Goal: Task Accomplishment & Management: Use online tool/utility

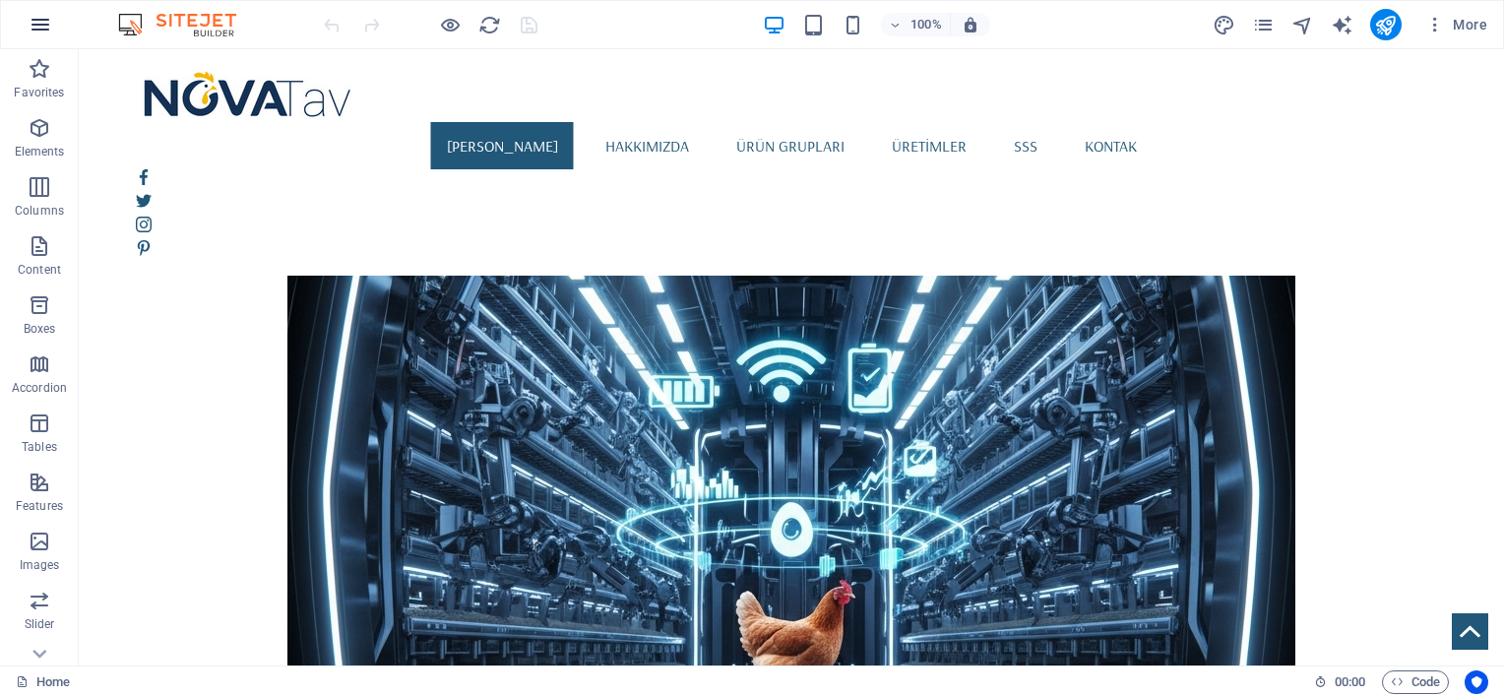
click at [46, 24] on icon "button" at bounding box center [41, 25] width 24 height 24
click at [53, 28] on button "button" at bounding box center [40, 24] width 47 height 47
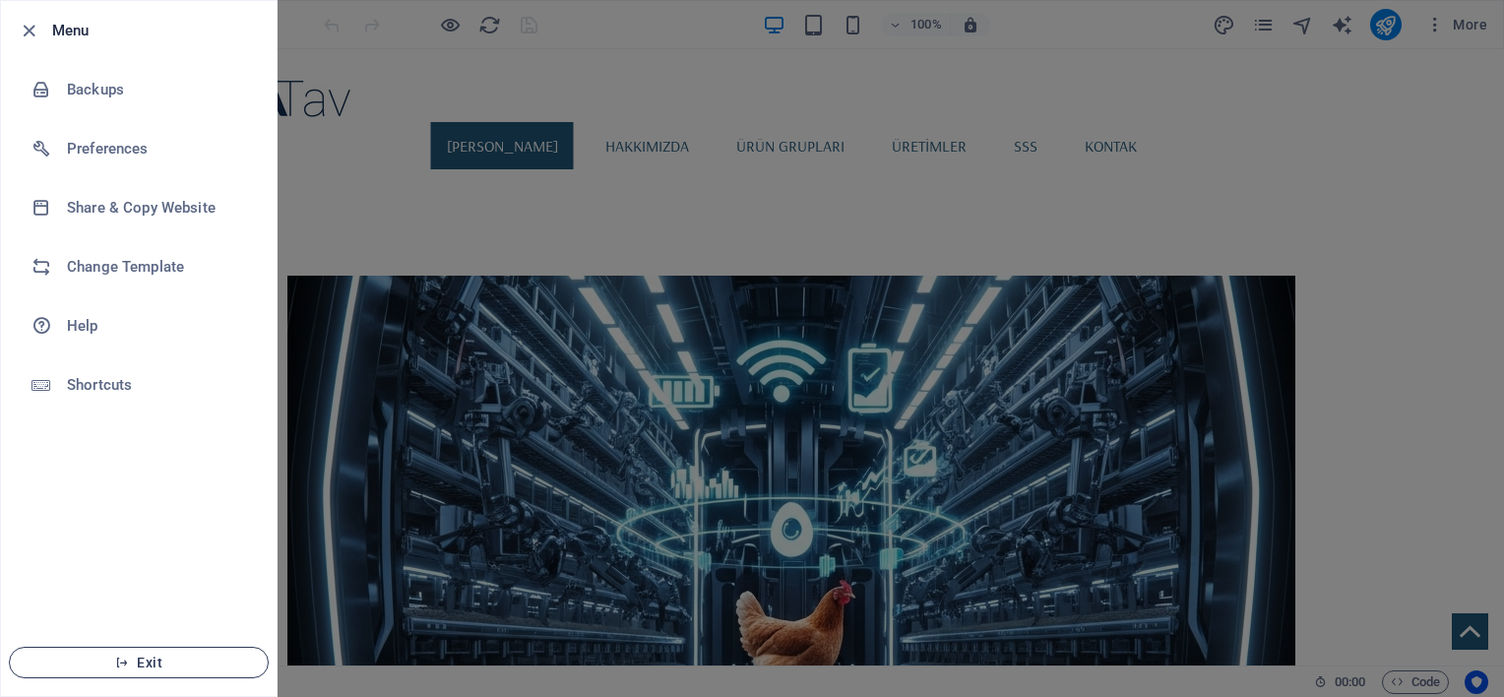
click at [165, 655] on span "Exit" at bounding box center [139, 663] width 226 height 16
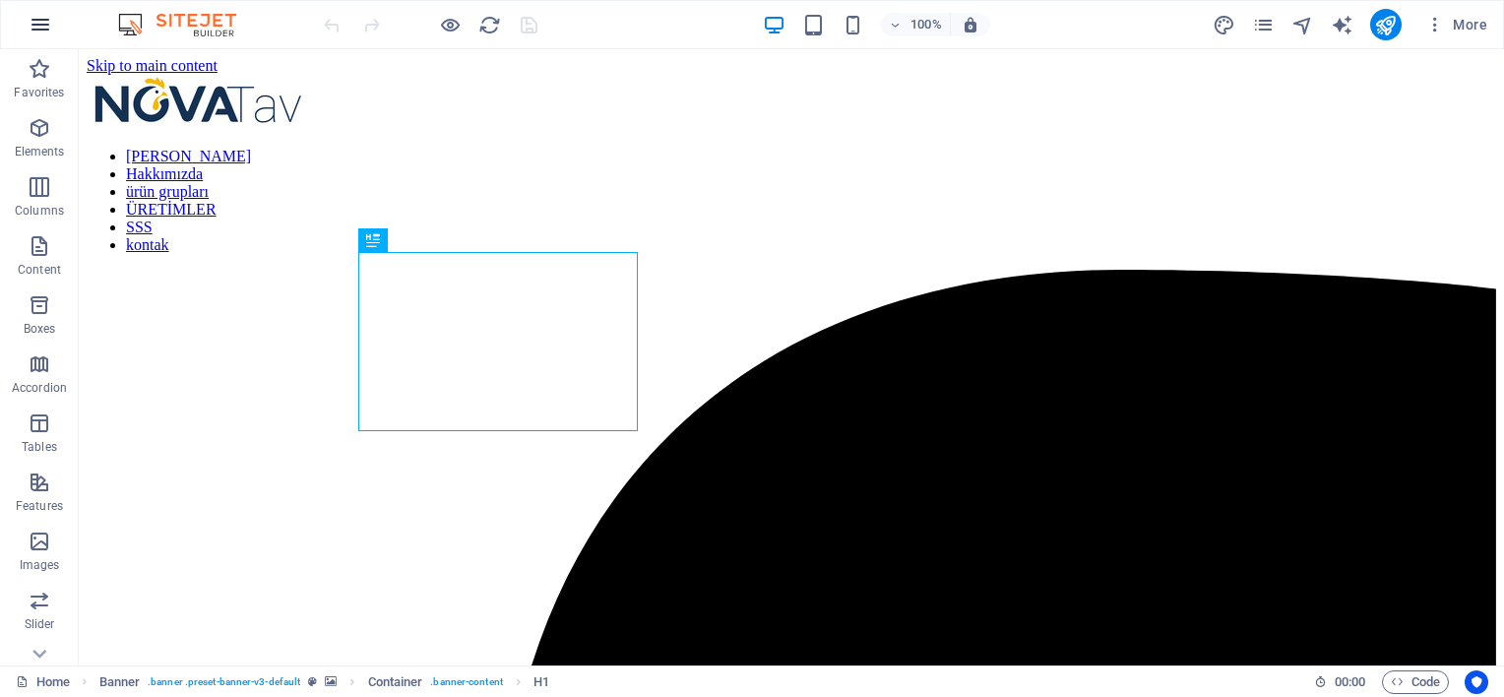
click at [38, 19] on icon "button" at bounding box center [41, 25] width 24 height 24
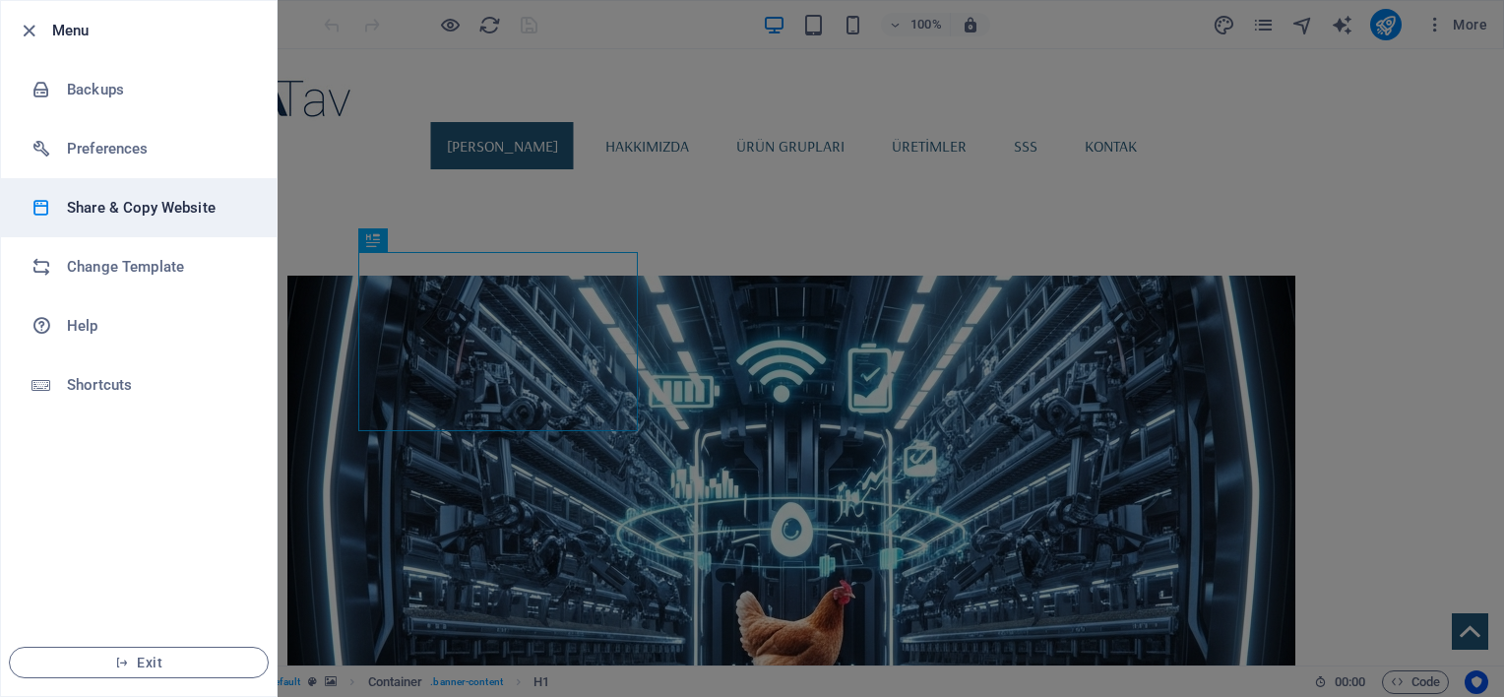
click at [109, 209] on h6 "Share & Copy Website" at bounding box center [158, 208] width 182 height 24
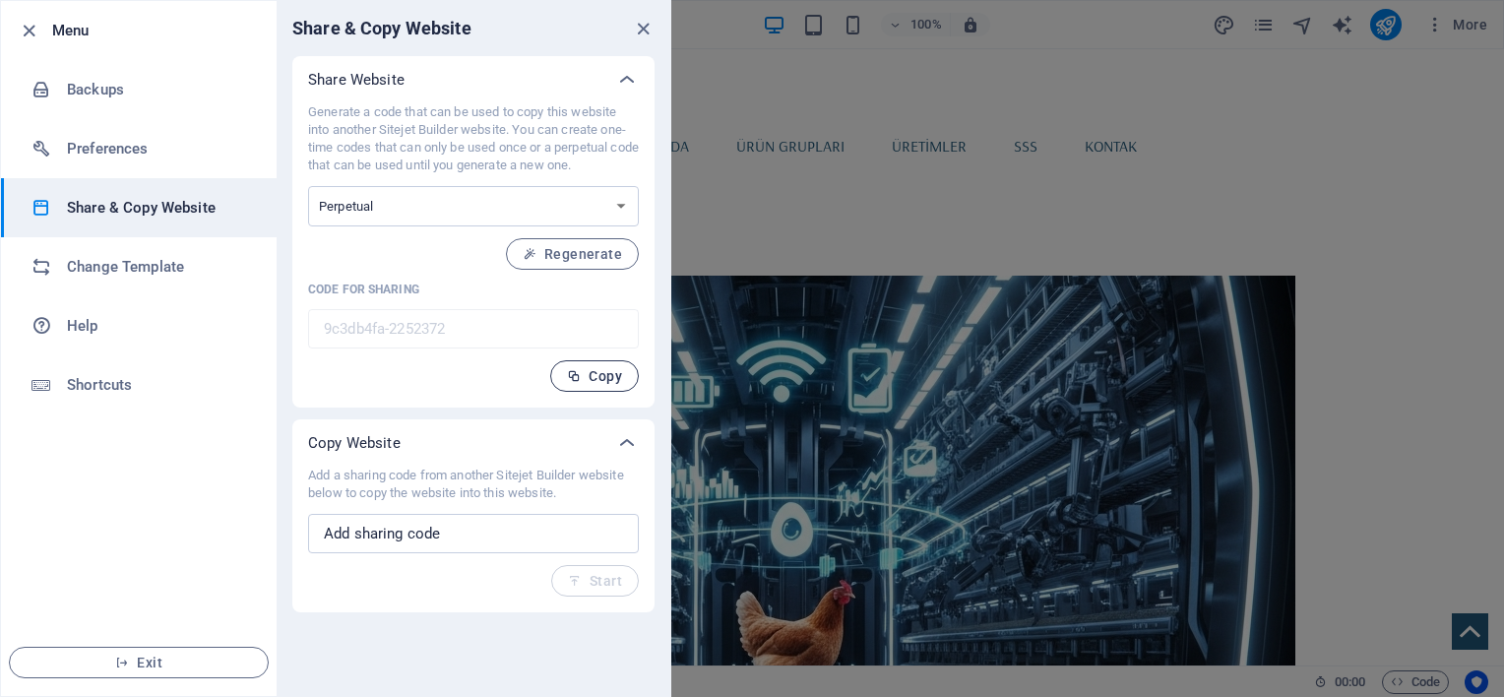
click at [571, 366] on button "Copy" at bounding box center [594, 375] width 89 height 31
click at [647, 20] on icon "close" at bounding box center [643, 29] width 23 height 23
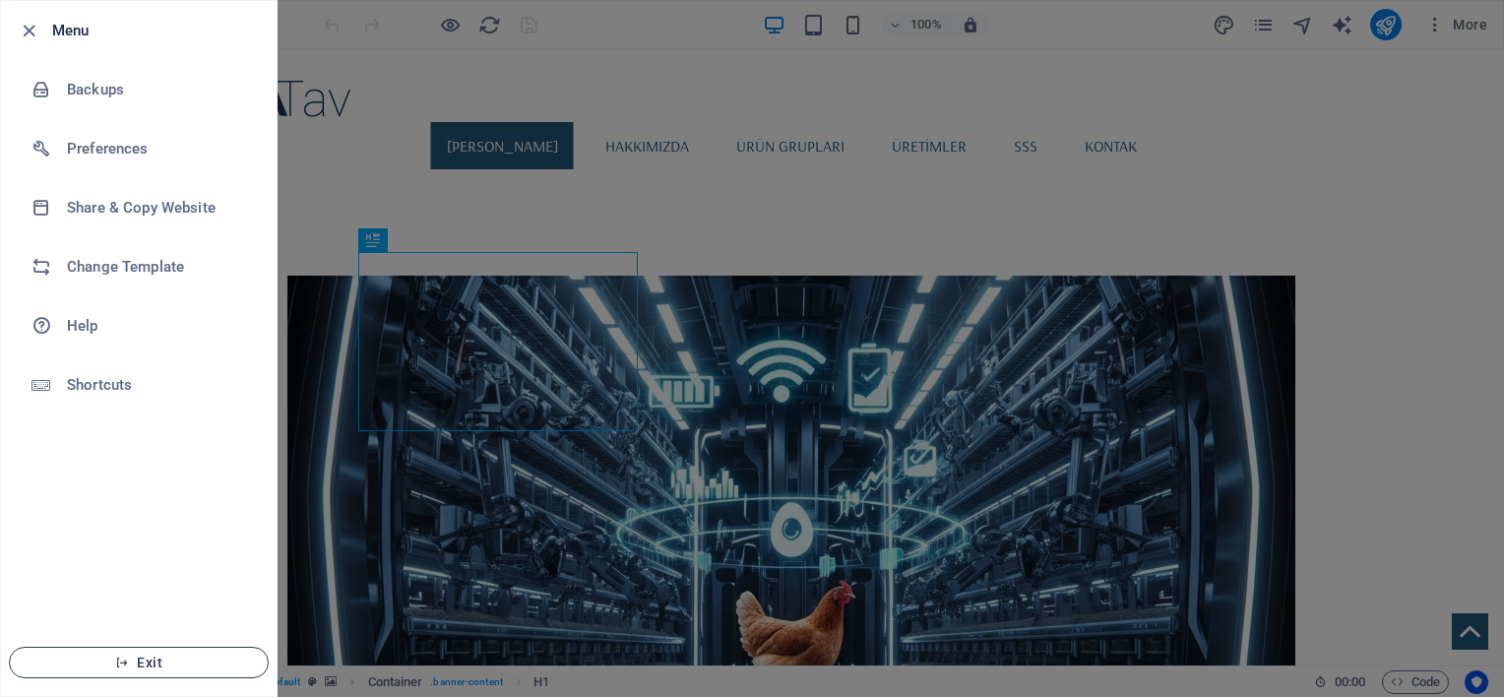
click at [130, 653] on button "Exit" at bounding box center [139, 662] width 260 height 31
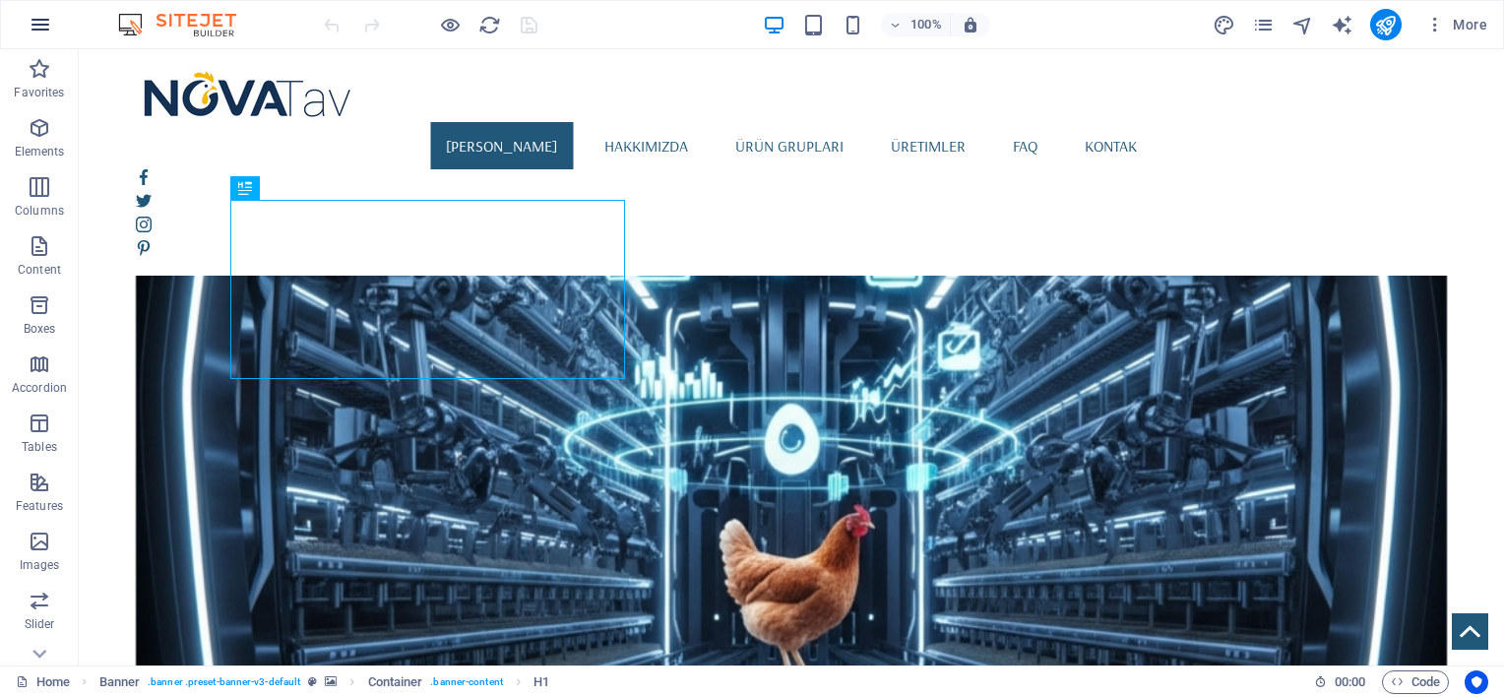
click at [29, 29] on icon "button" at bounding box center [41, 25] width 24 height 24
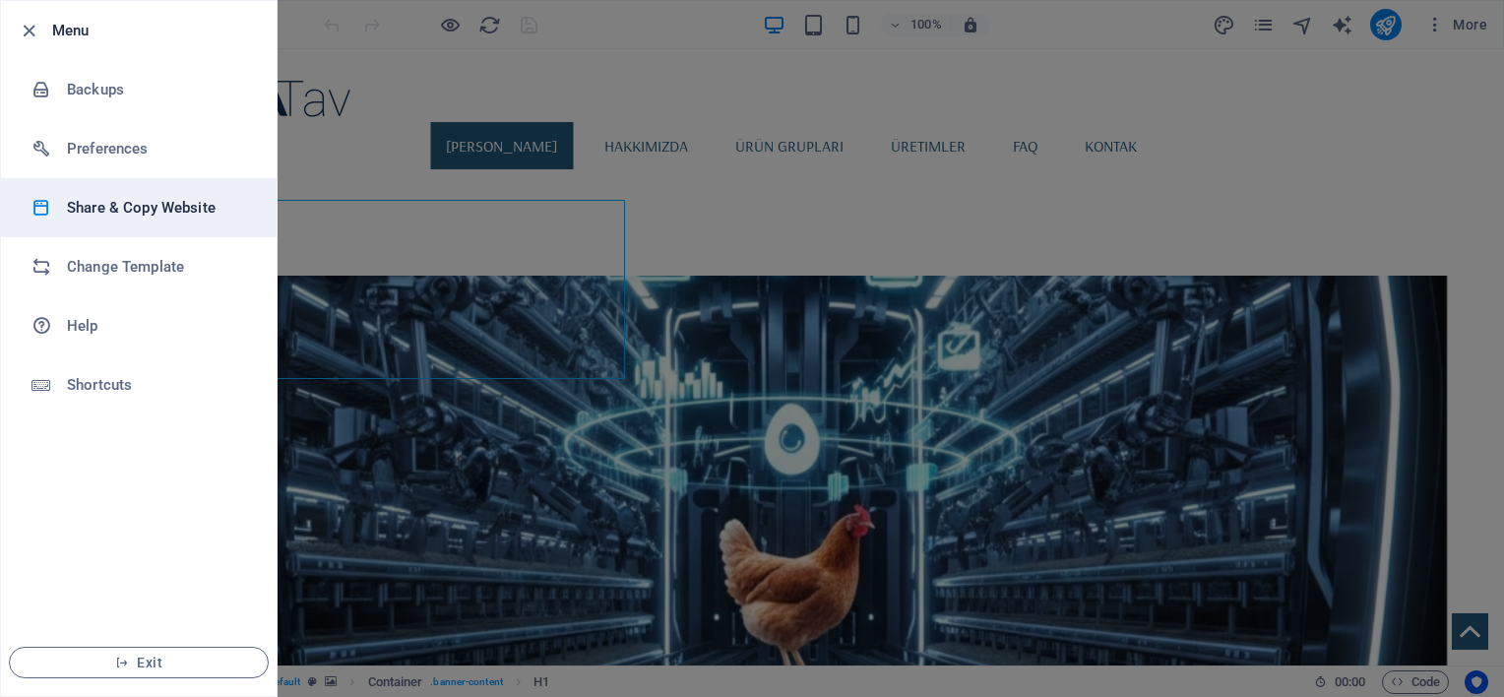
click at [165, 202] on h6 "Share & Copy Website" at bounding box center [158, 208] width 182 height 24
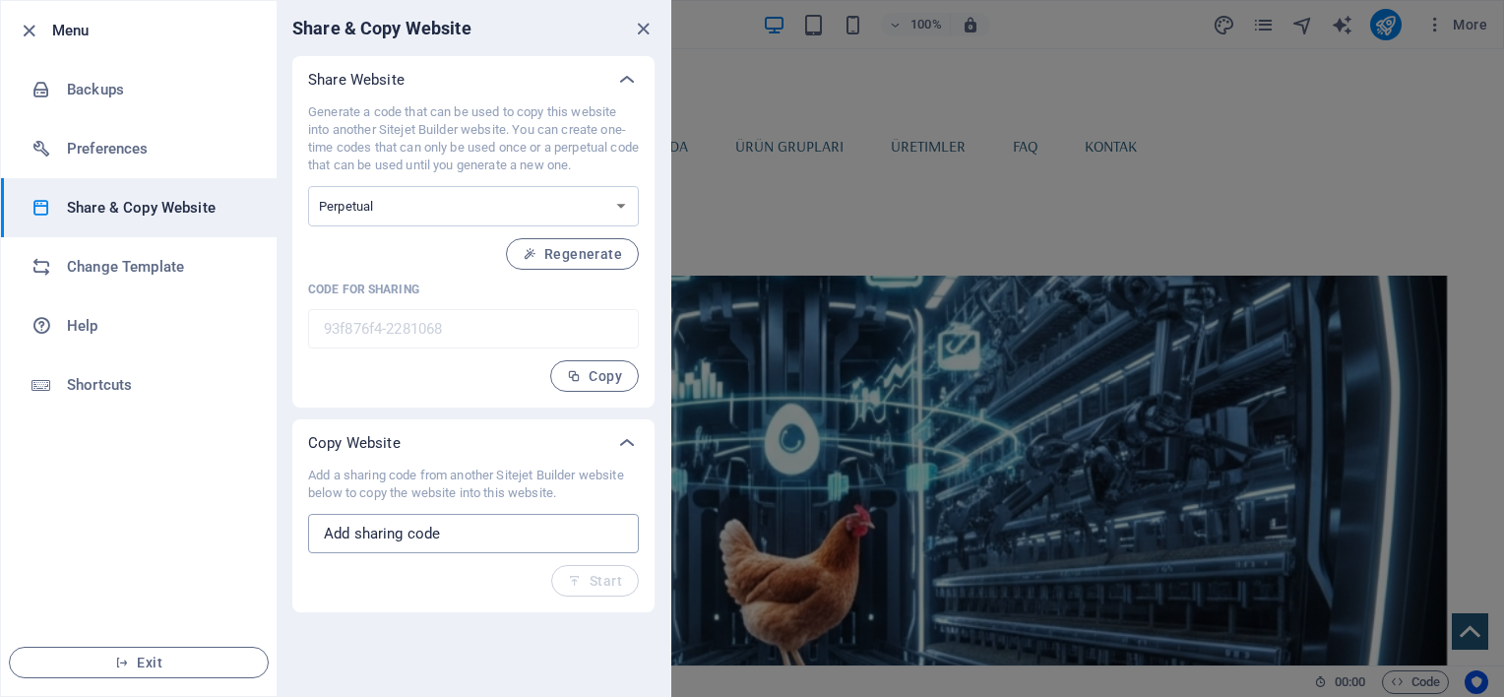
click at [471, 542] on input "text" at bounding box center [473, 533] width 331 height 39
paste input "9c3db4fa-2252372"
type input "9c3db4fa-2252372"
click at [596, 577] on span "Start" at bounding box center [595, 581] width 54 height 16
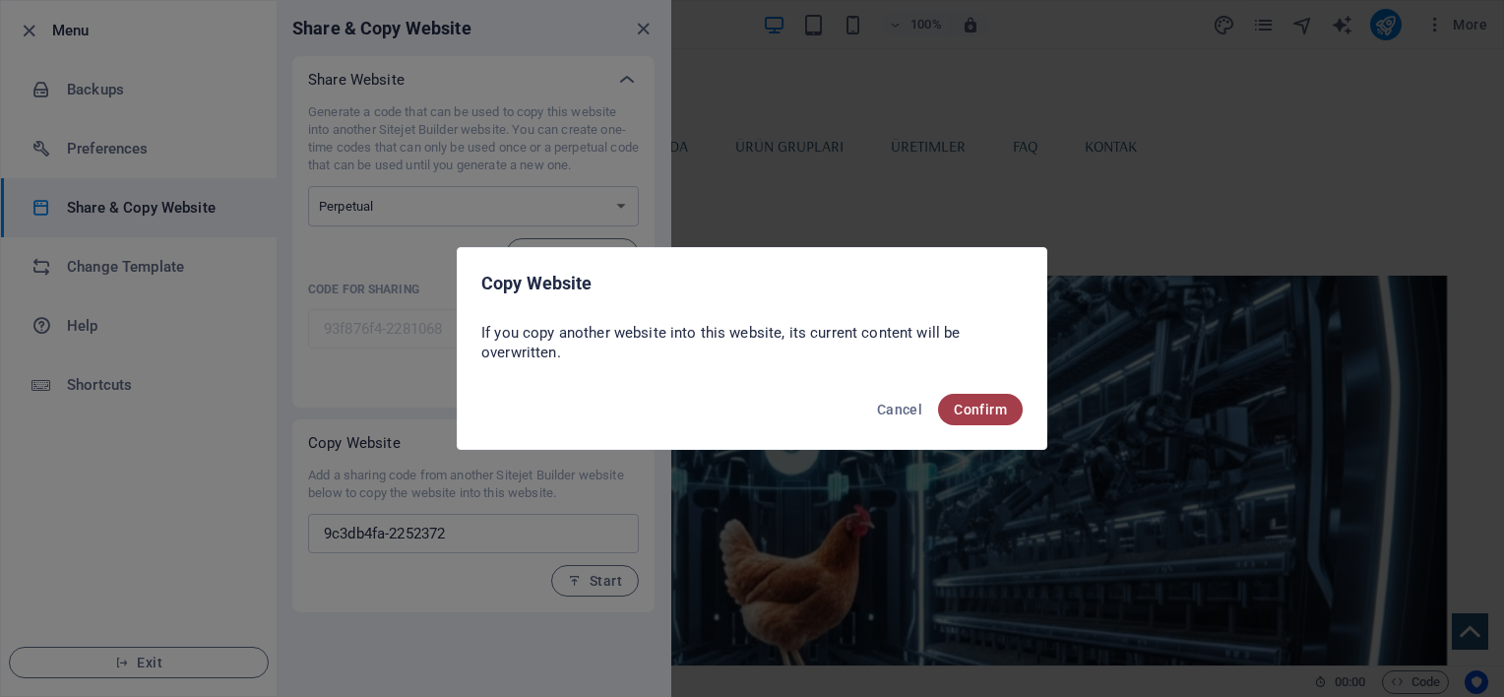
click at [981, 407] on span "Confirm" at bounding box center [980, 410] width 53 height 16
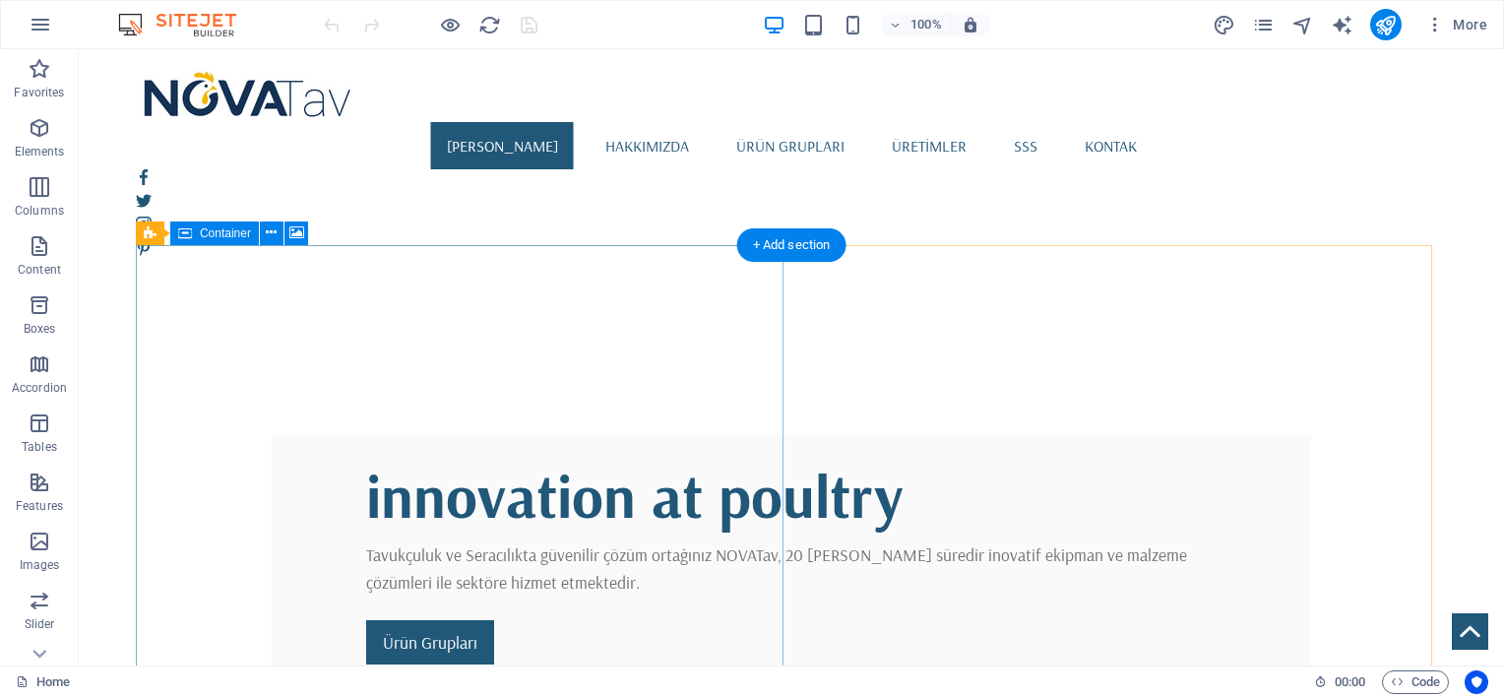
scroll to position [424, 0]
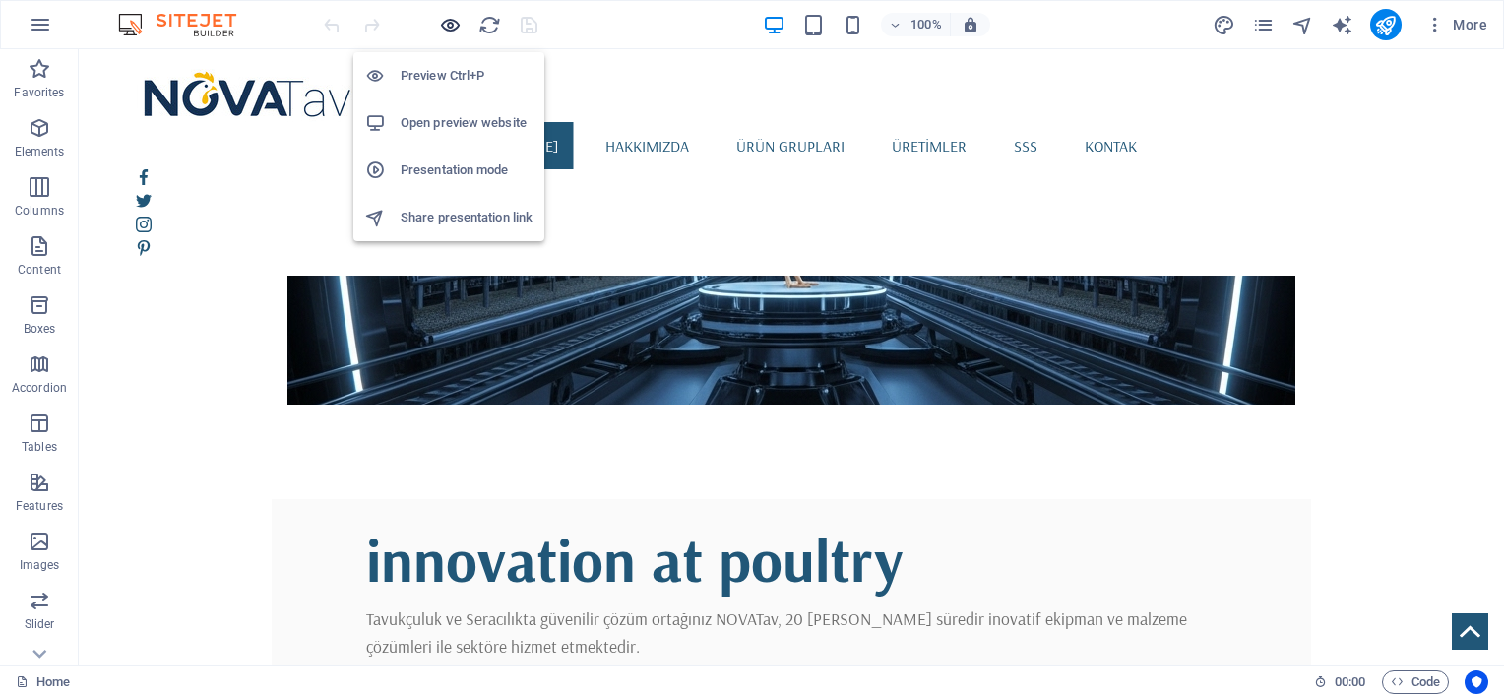
click at [445, 17] on icon "button" at bounding box center [450, 25] width 23 height 23
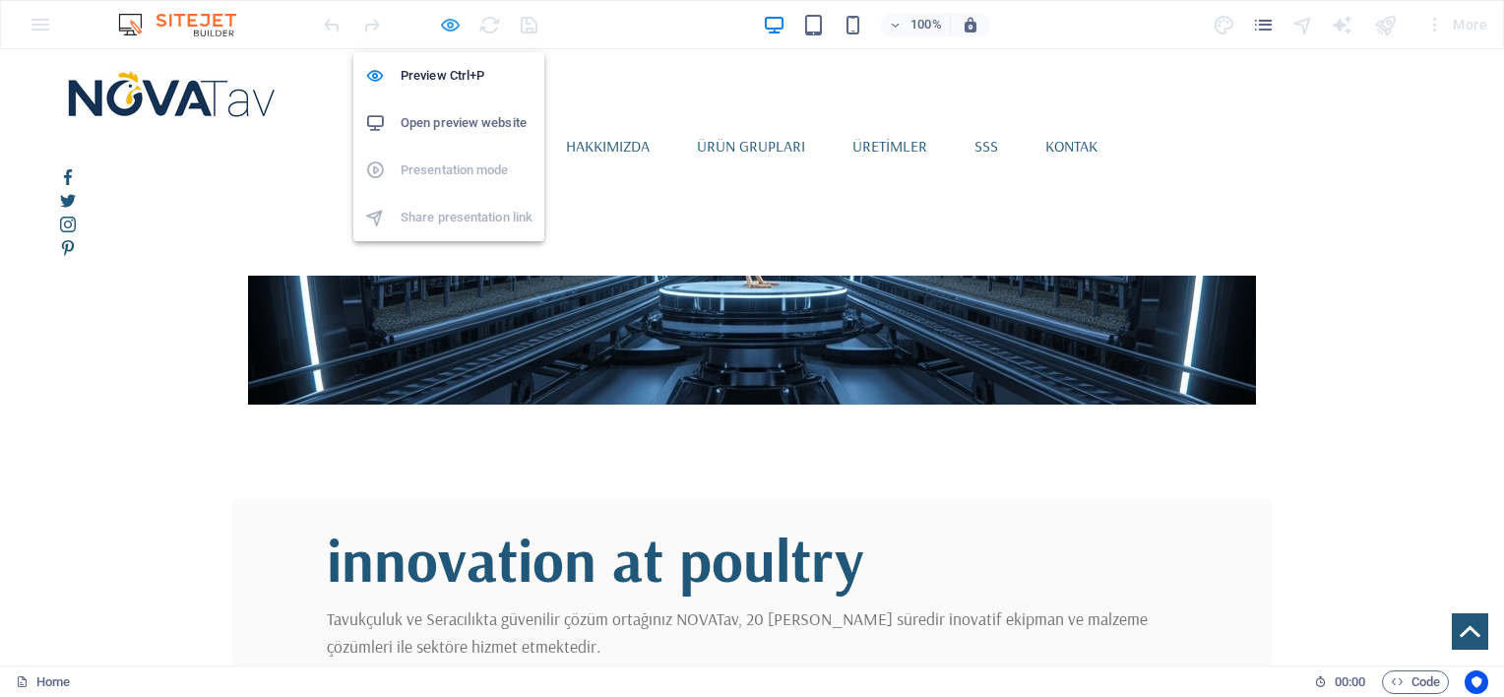
click at [452, 18] on icon "button" at bounding box center [450, 25] width 23 height 23
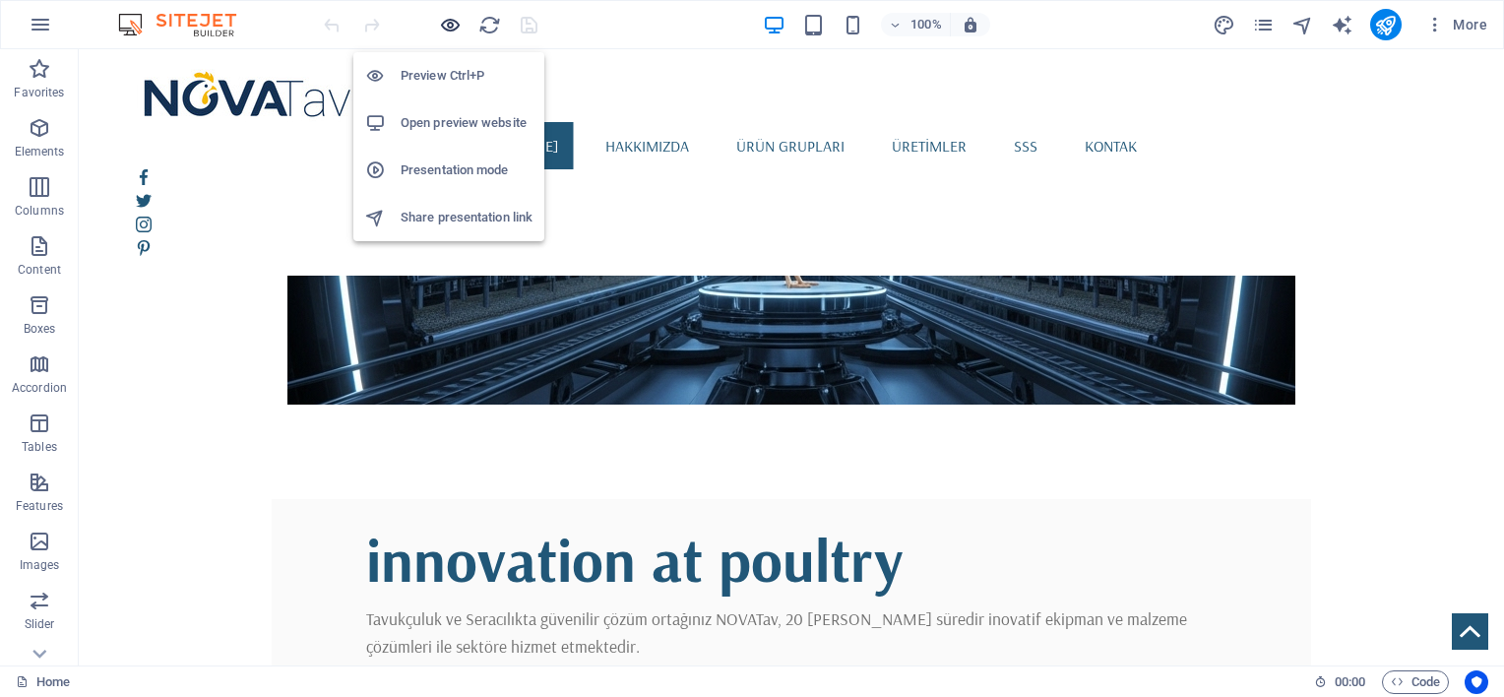
click at [452, 18] on icon "button" at bounding box center [450, 25] width 23 height 23
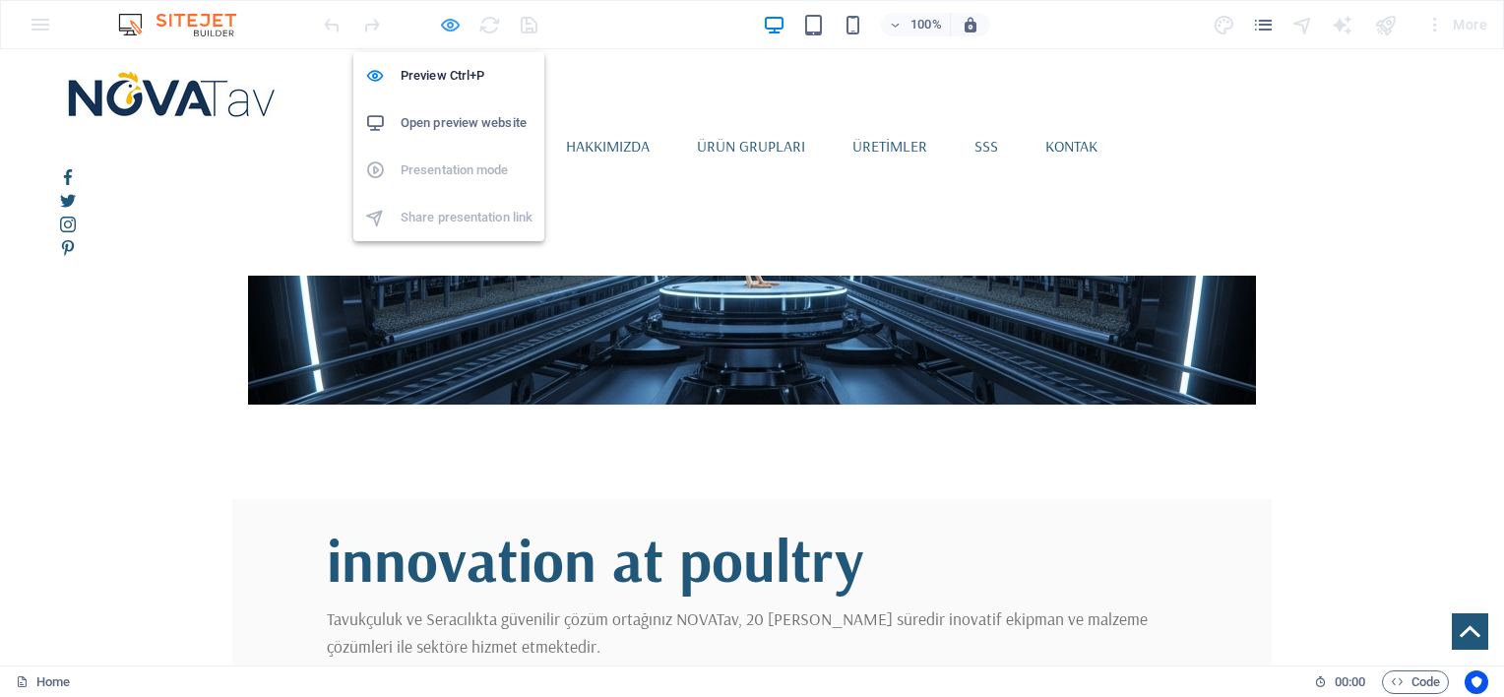
click at [452, 18] on icon "button" at bounding box center [450, 25] width 23 height 23
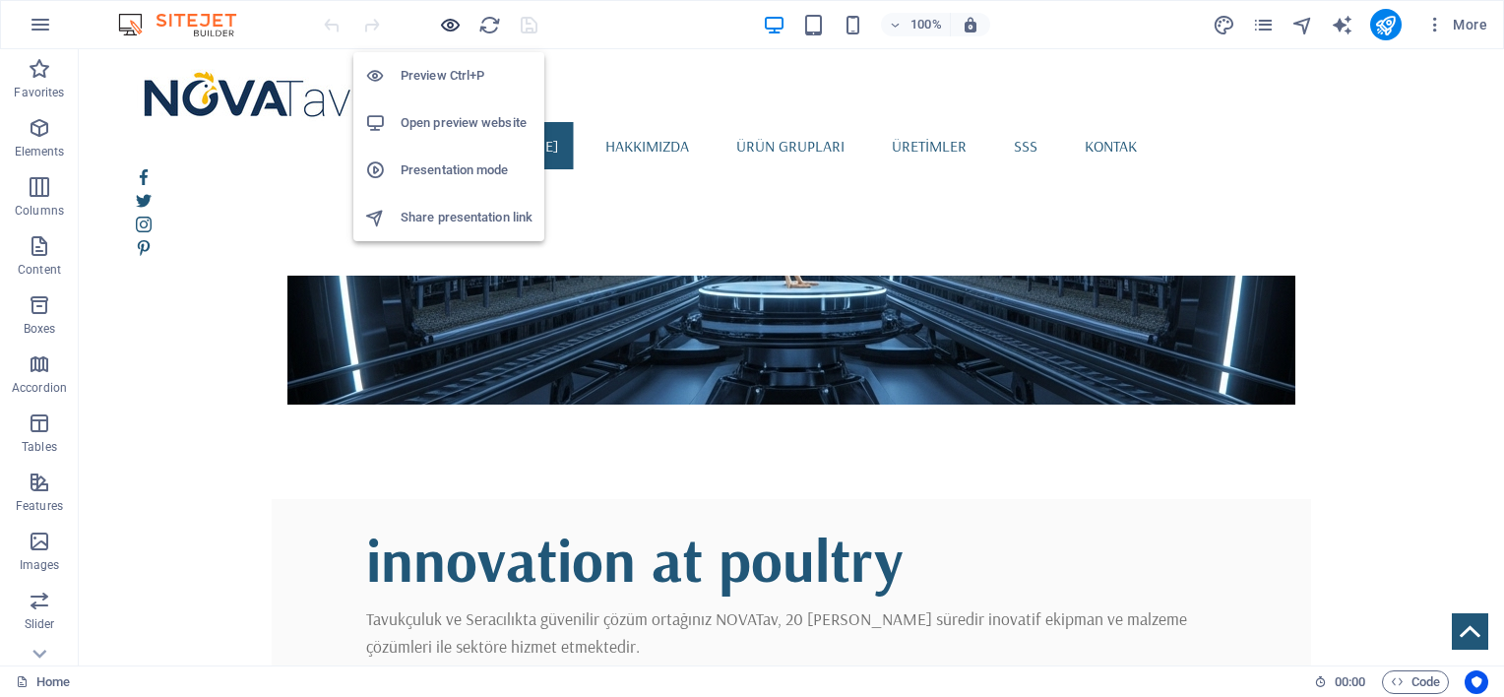
click at [454, 24] on icon "button" at bounding box center [450, 25] width 23 height 23
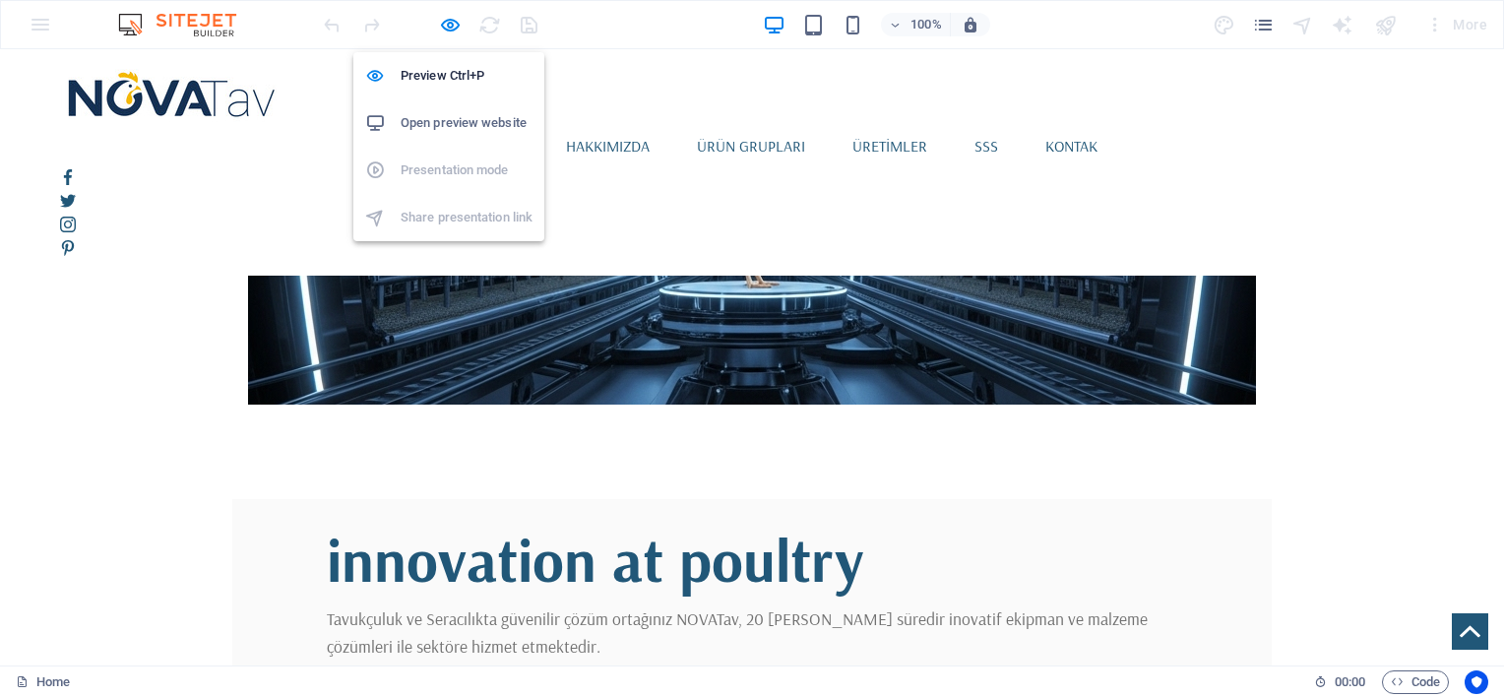
click at [440, 133] on h6 "Open preview website" at bounding box center [467, 123] width 132 height 24
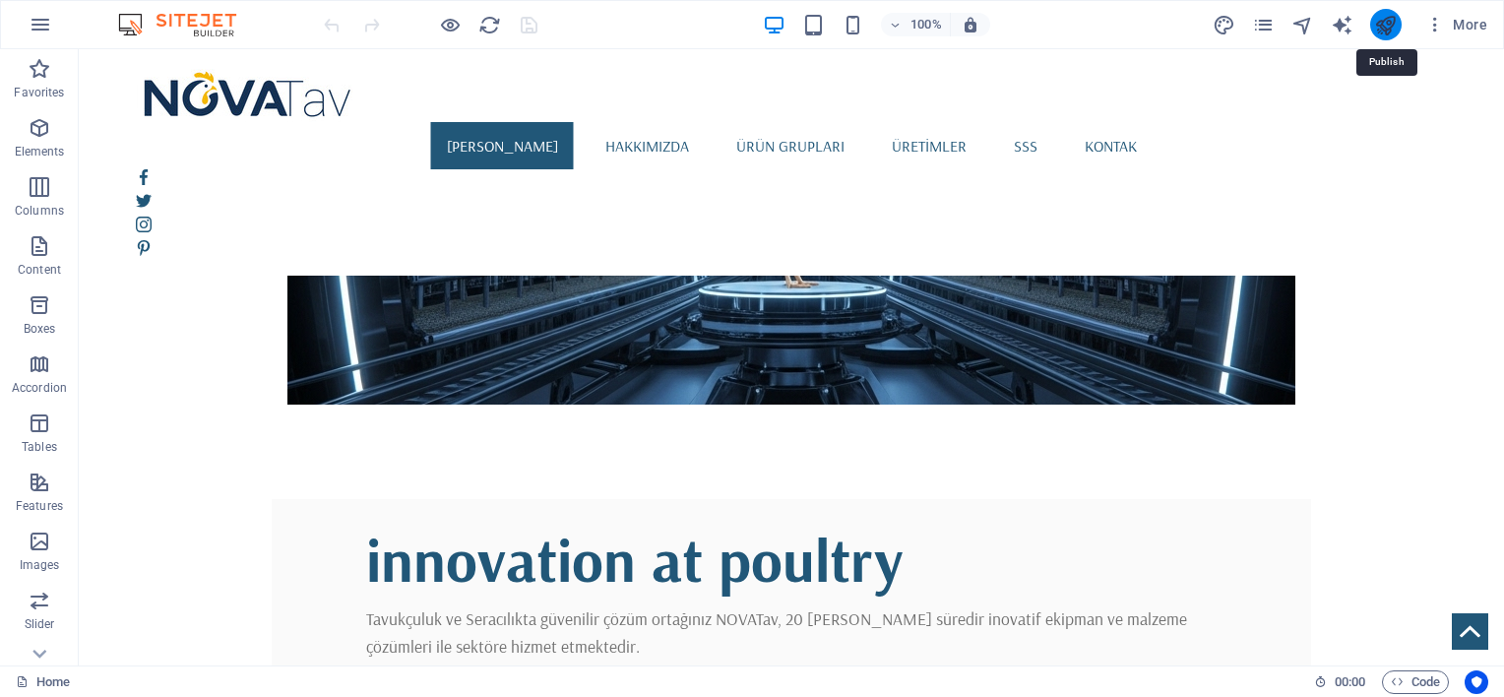
click at [1392, 31] on icon "publish" at bounding box center [1385, 25] width 23 height 23
